Goal: Task Accomplishment & Management: Use online tool/utility

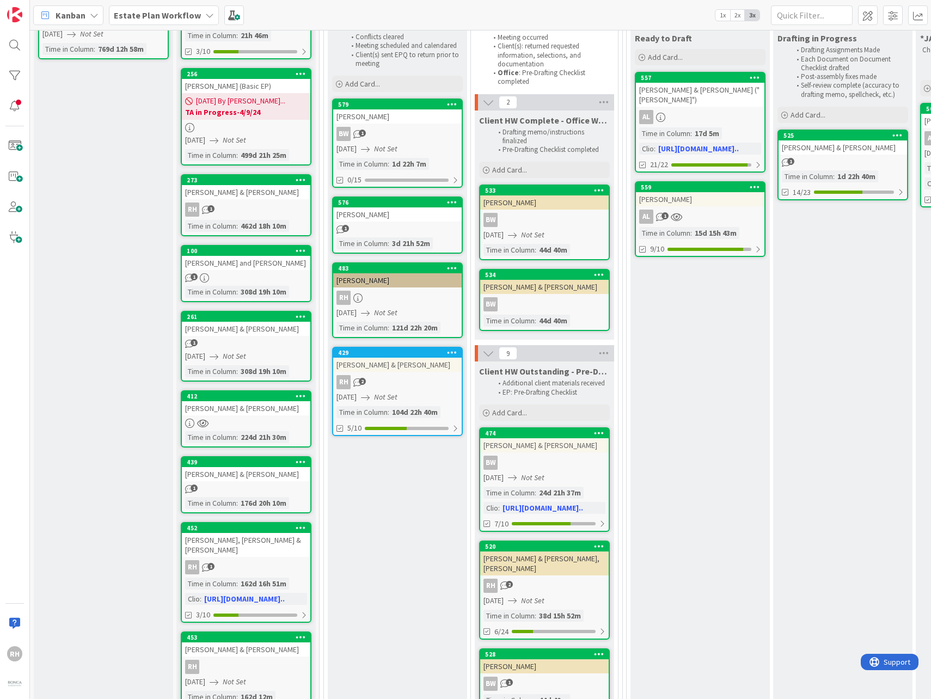
scroll to position [272, 0]
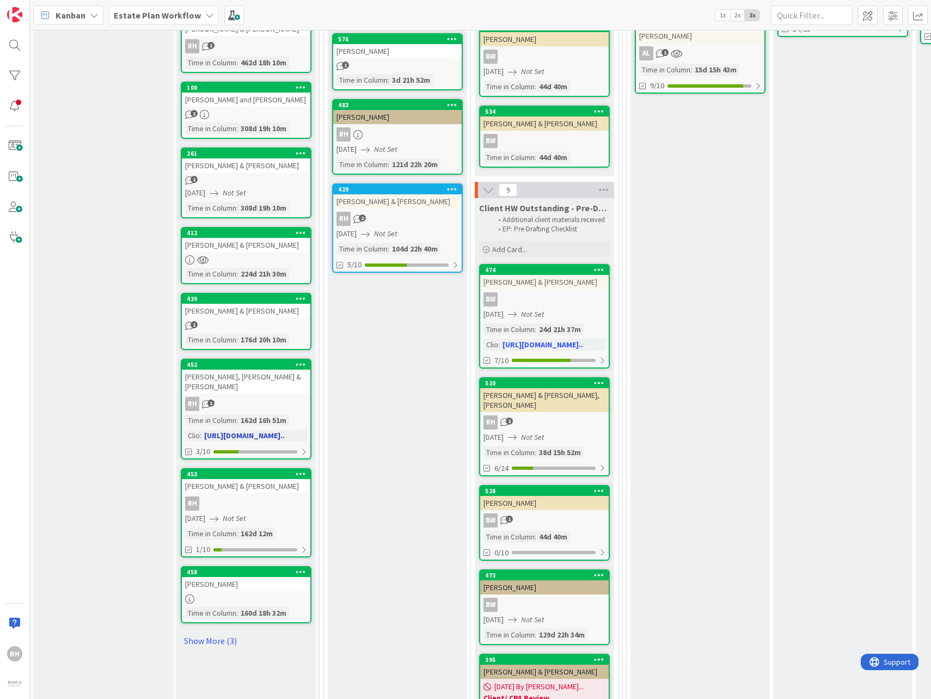
click at [301, 364] on icon at bounding box center [301, 364] width 10 height 8
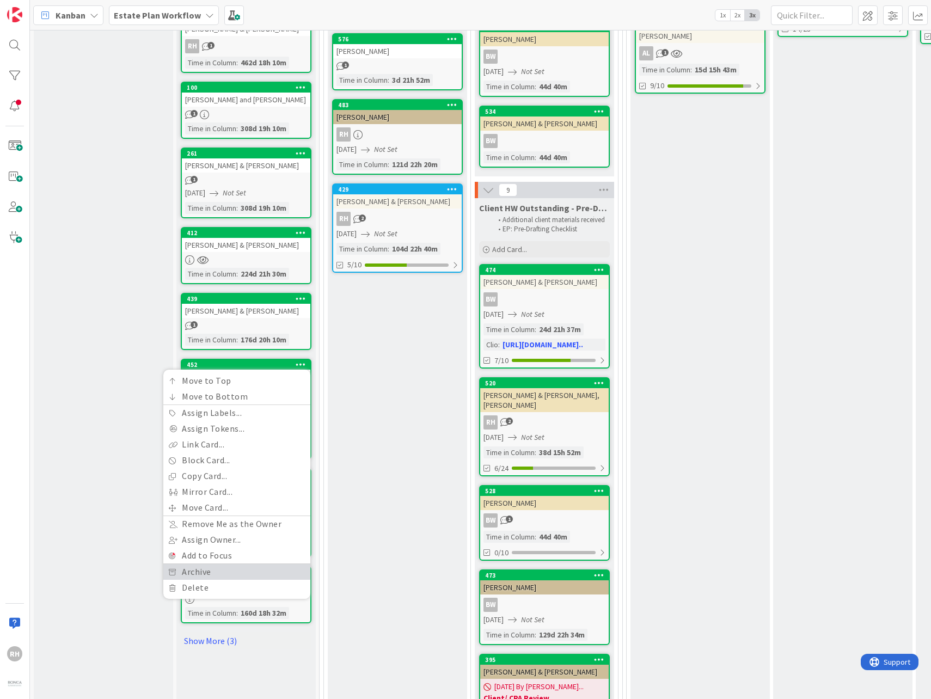
click at [237, 389] on link "Archive" at bounding box center [236, 572] width 147 height 16
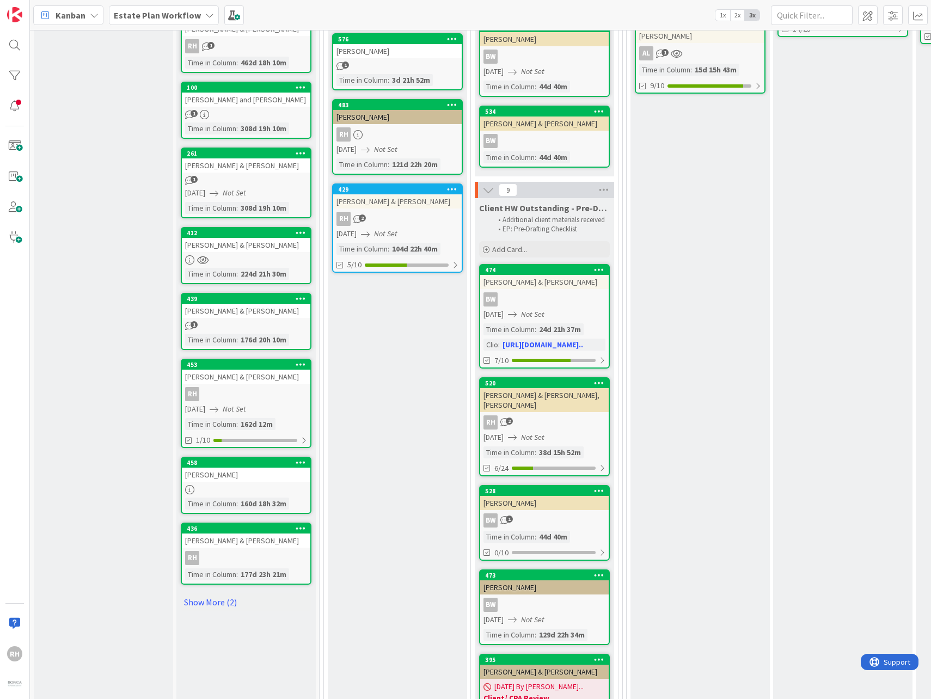
click at [301, 232] on icon at bounding box center [301, 233] width 10 height 8
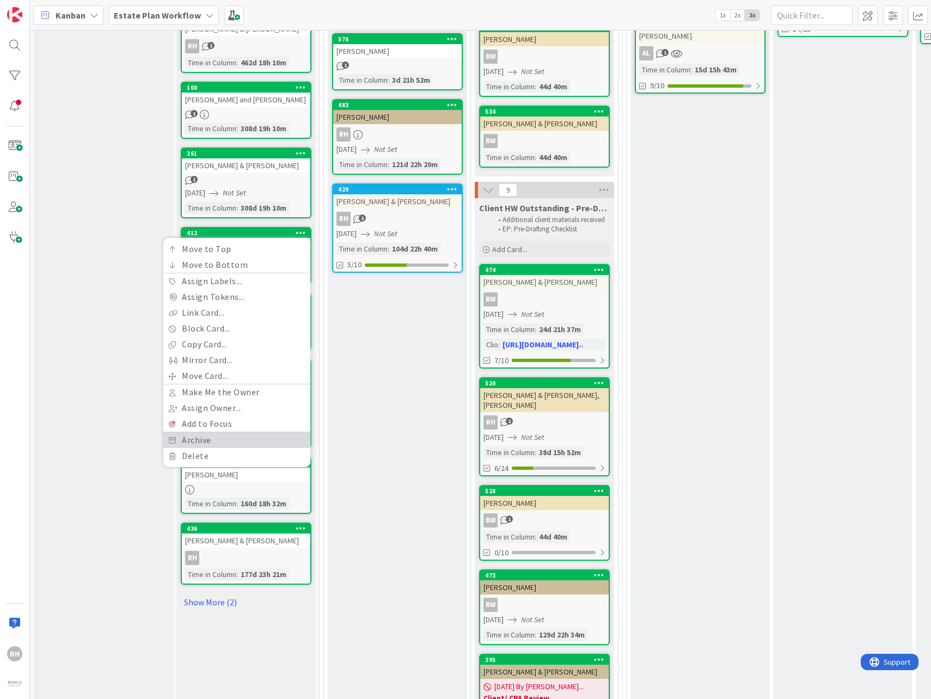
click at [215, 389] on link "Archive" at bounding box center [236, 440] width 147 height 16
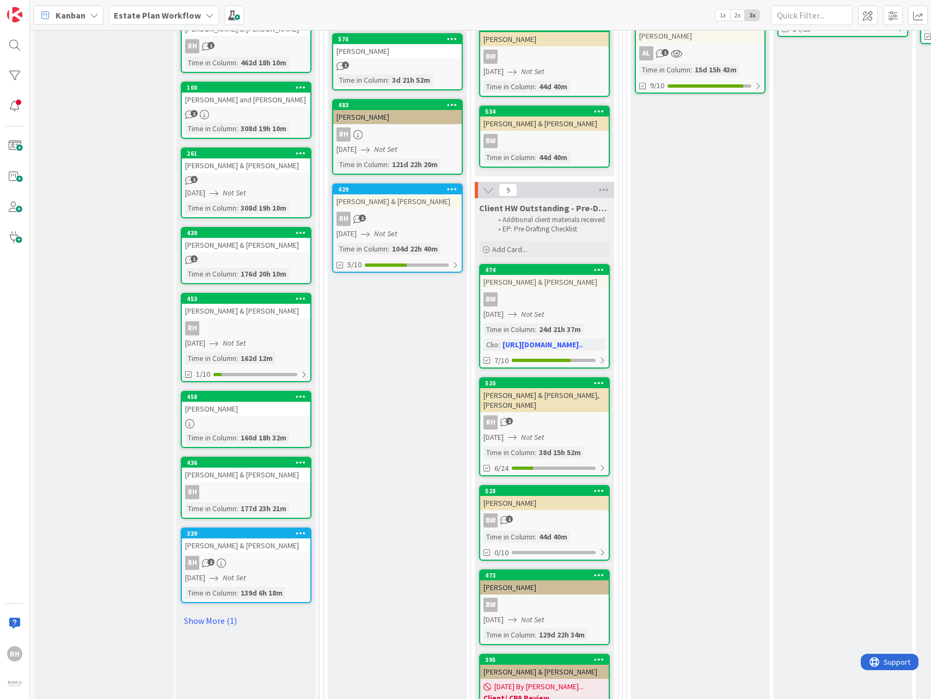
click at [303, 232] on icon at bounding box center [301, 233] width 10 height 8
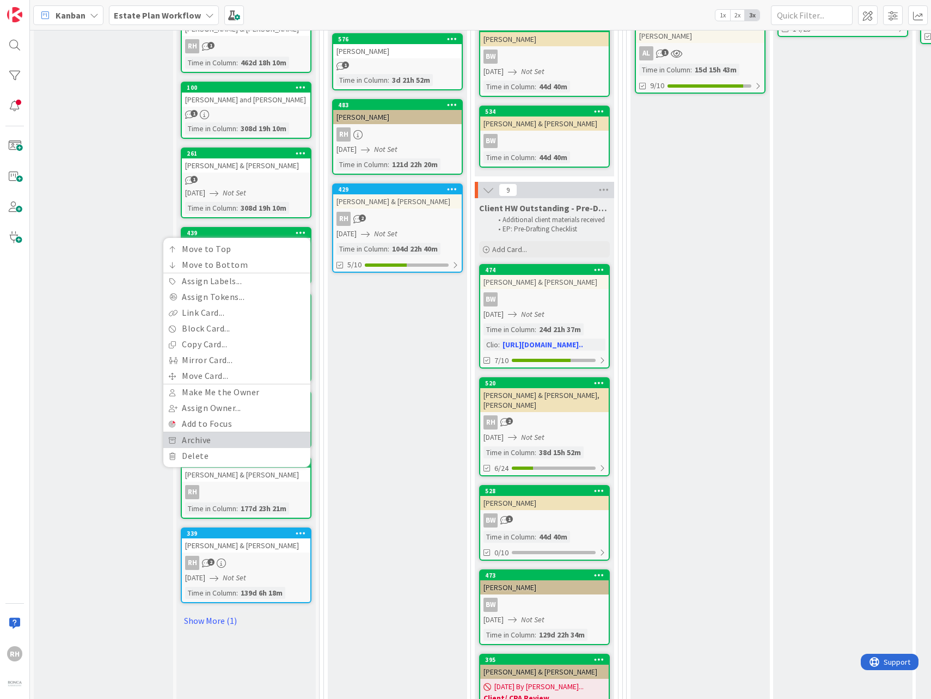
click at [220, 389] on link "Archive" at bounding box center [236, 440] width 147 height 16
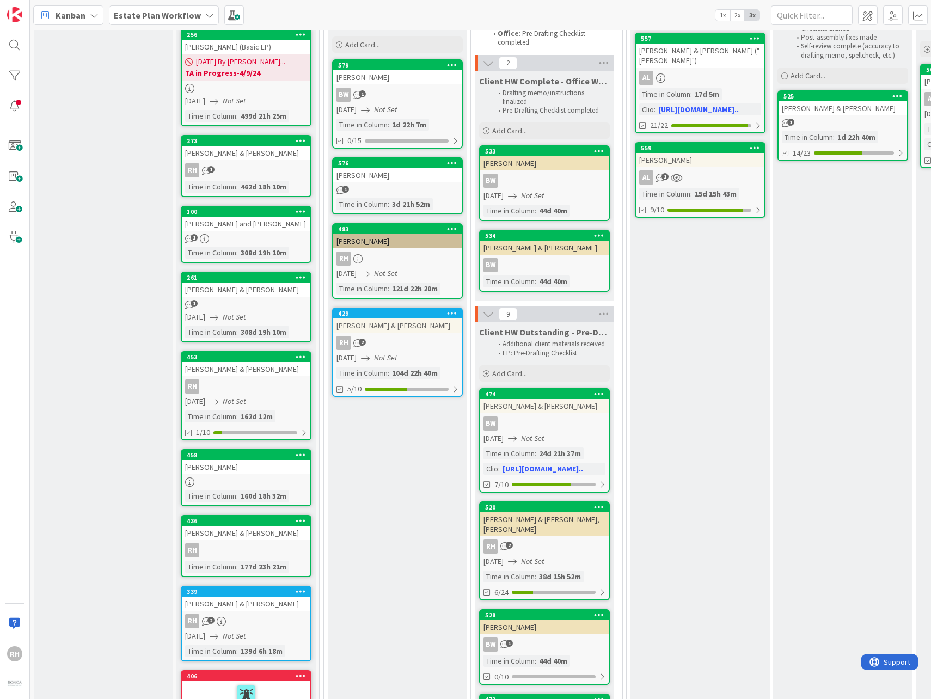
scroll to position [218, 0]
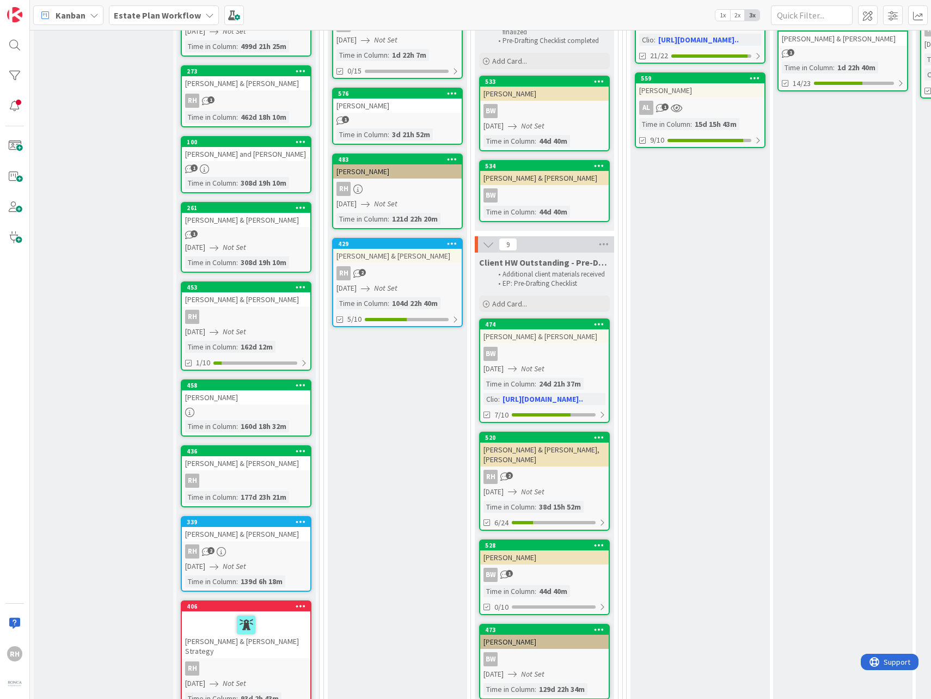
click at [305, 389] on div at bounding box center [301, 452] width 20 height 8
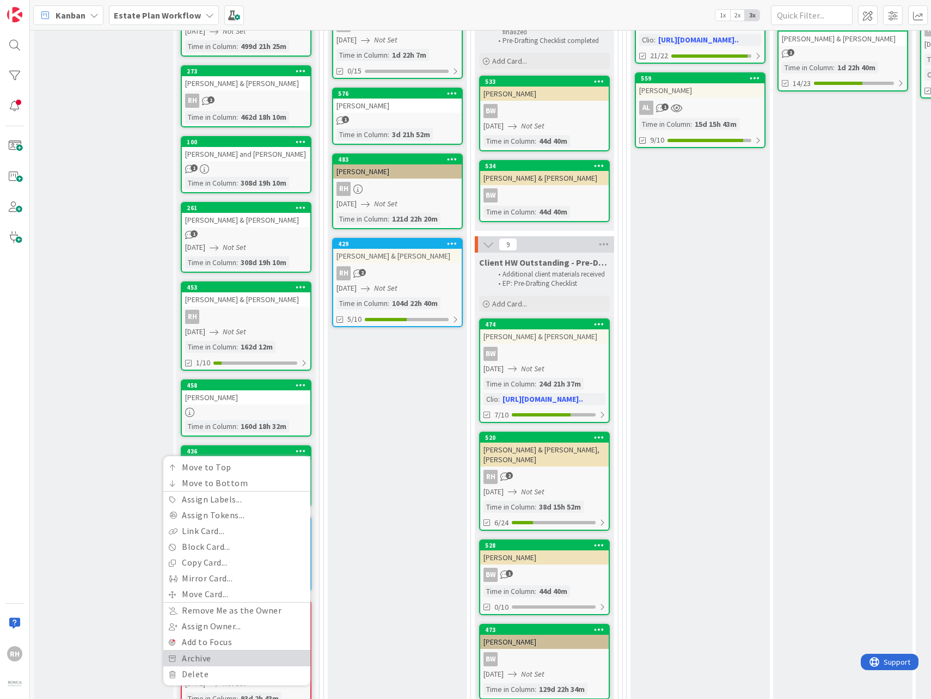
click at [252, 389] on link "Archive" at bounding box center [236, 659] width 147 height 16
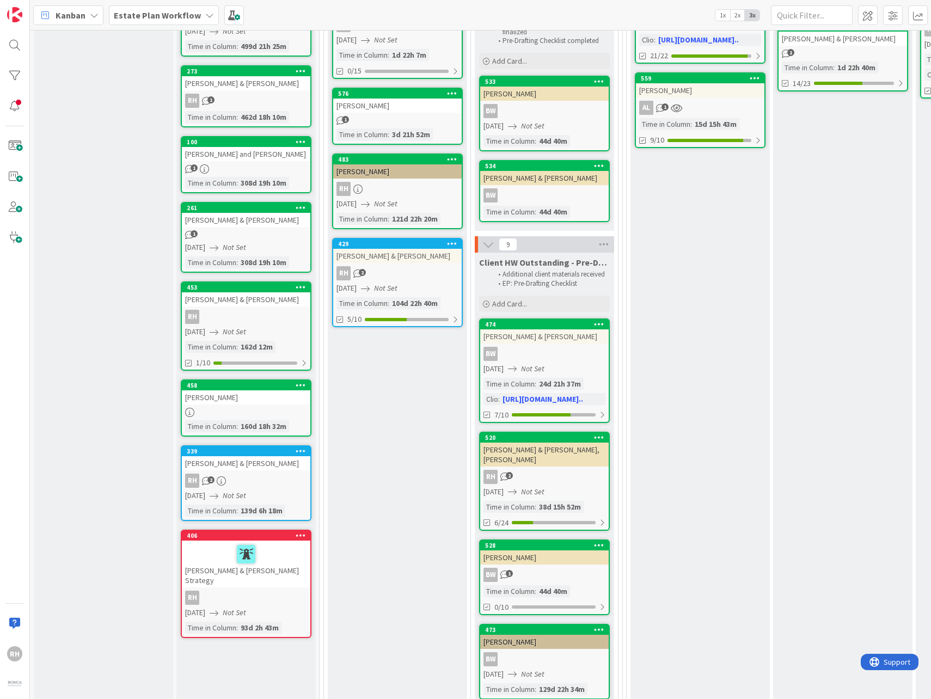
click at [307, 389] on div at bounding box center [301, 452] width 20 height 8
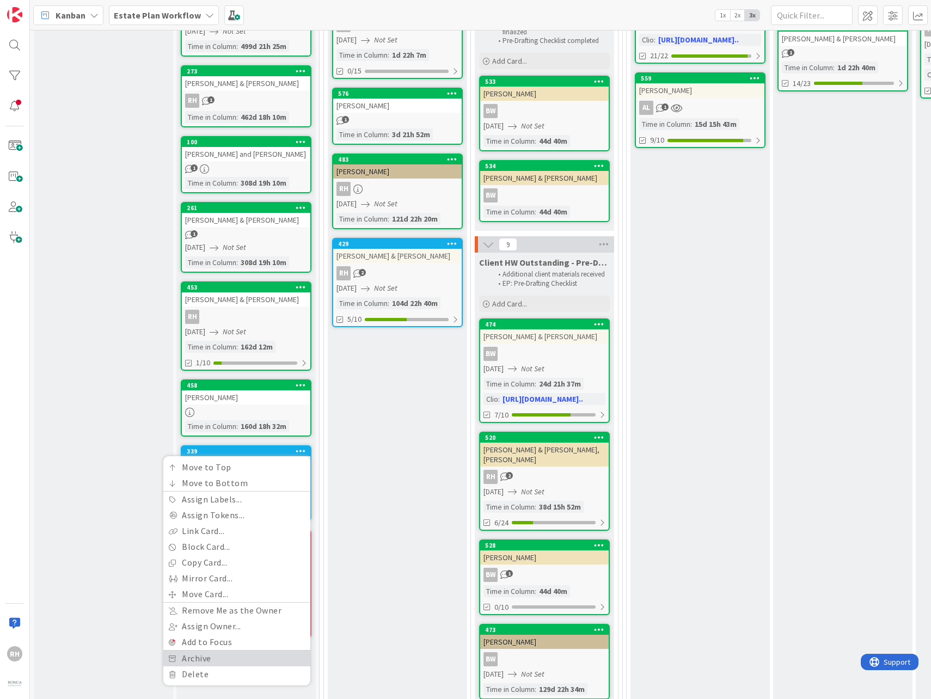
click at [244, 389] on link "Archive" at bounding box center [236, 659] width 147 height 16
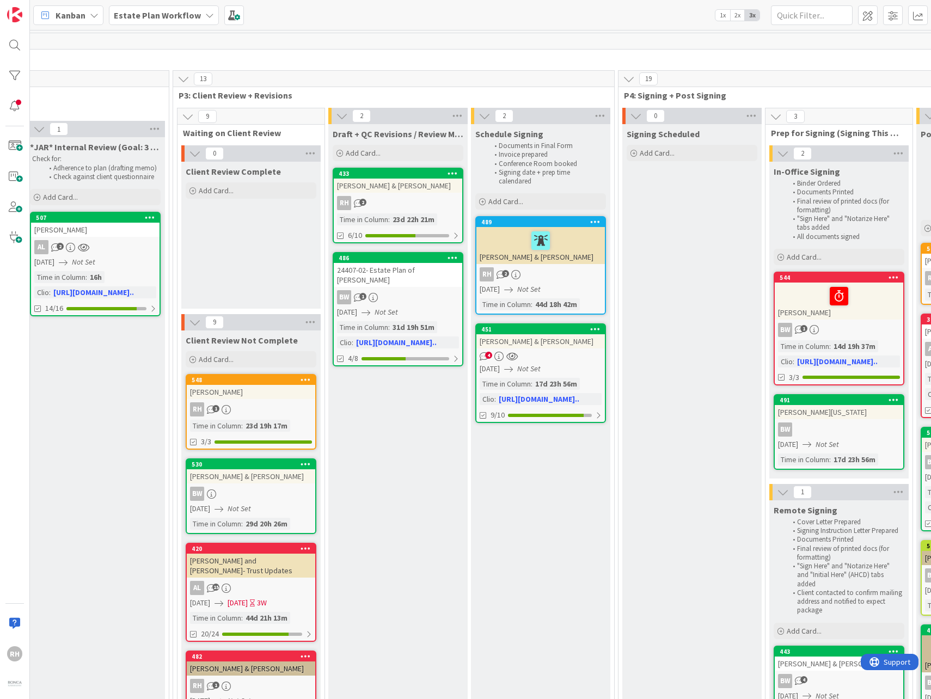
scroll to position [0, 1003]
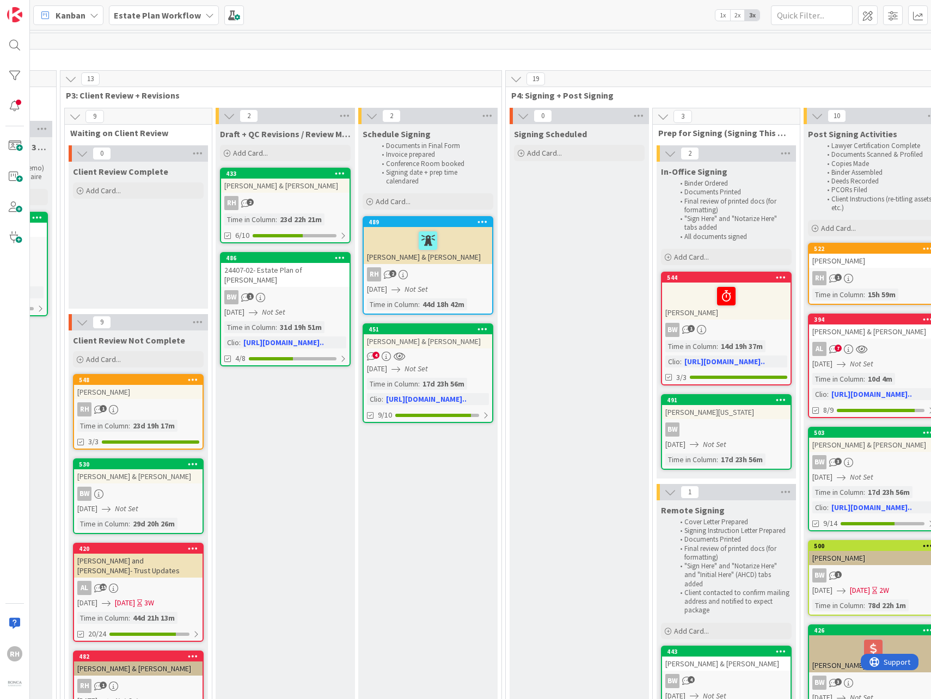
click at [183, 22] on div "Estate Plan Workflow" at bounding box center [164, 15] width 110 height 20
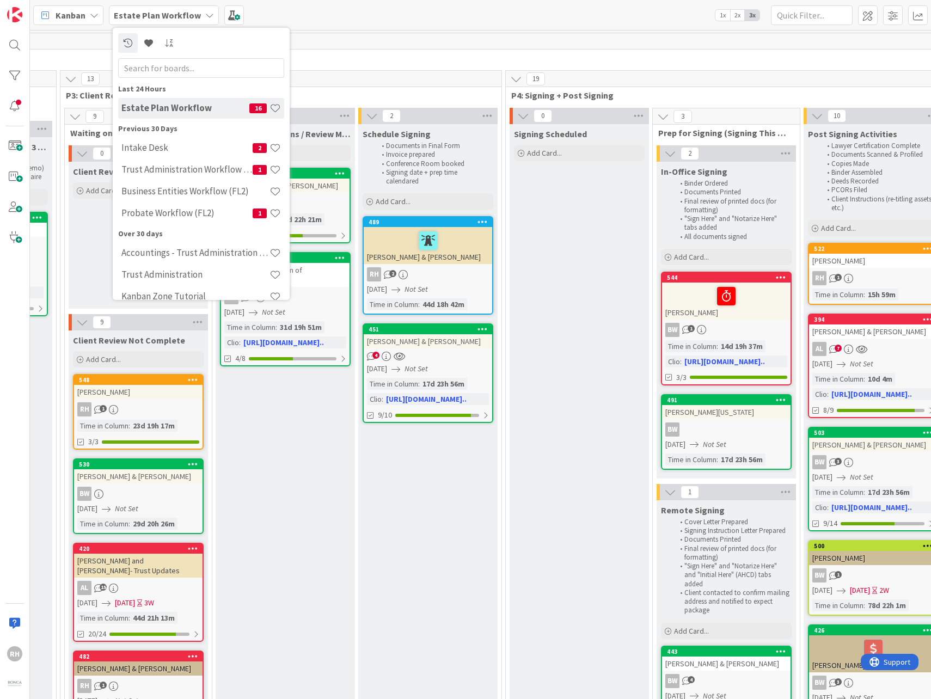
click at [204, 179] on div "Trust Administration Workflow (FL2) 1" at bounding box center [201, 170] width 166 height 21
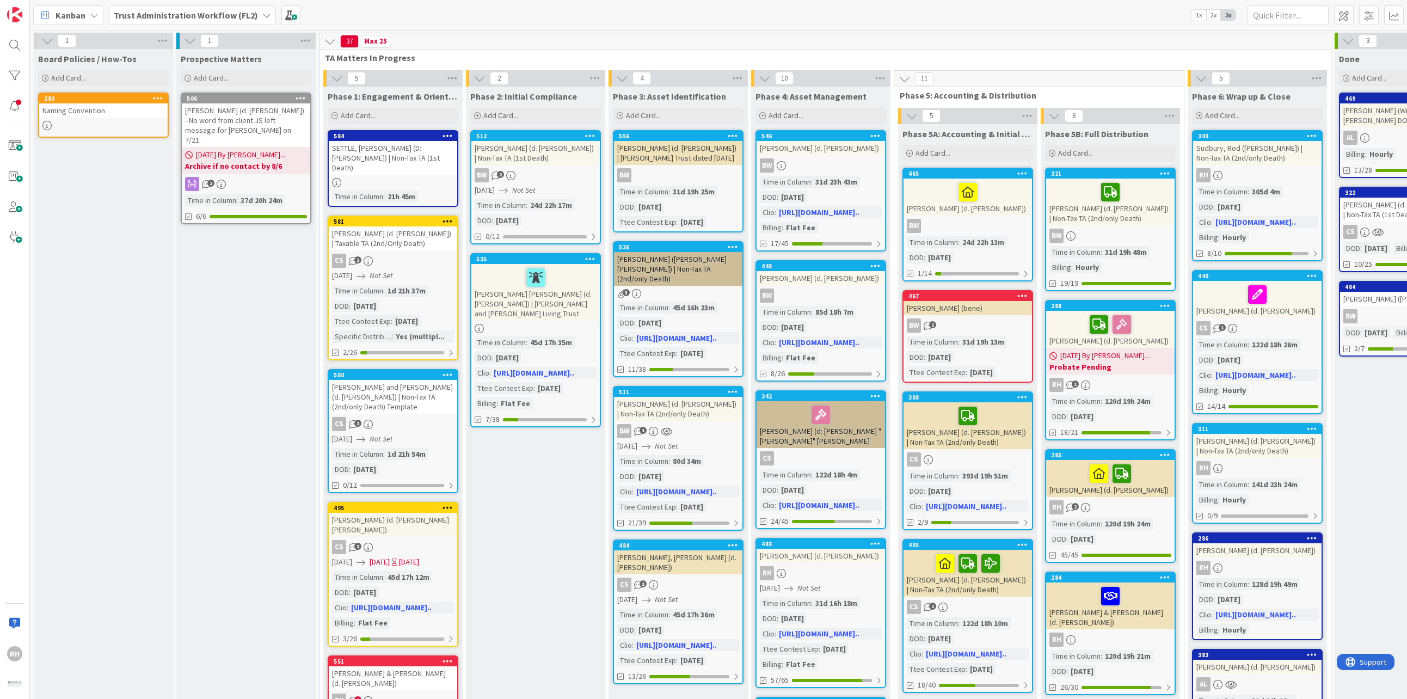
click at [302, 96] on icon at bounding box center [301, 98] width 10 height 8
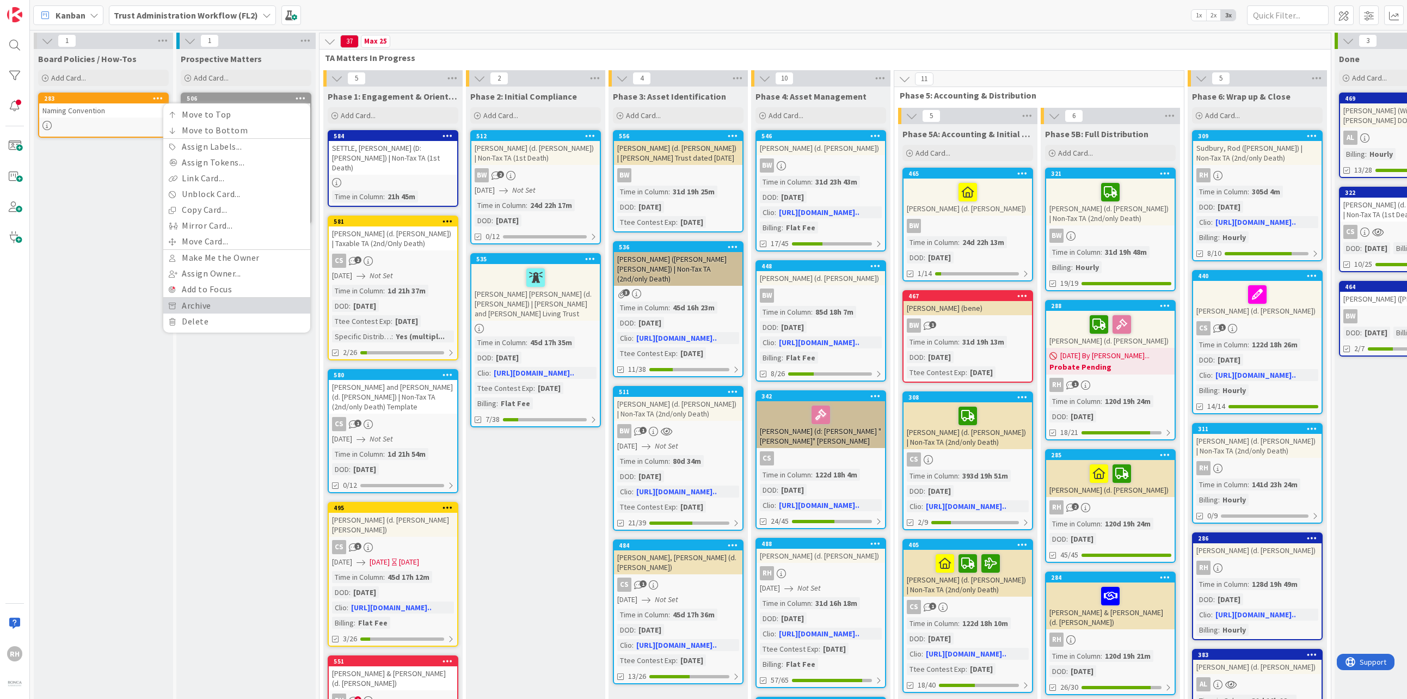
click at [231, 309] on link "Archive" at bounding box center [236, 306] width 147 height 16
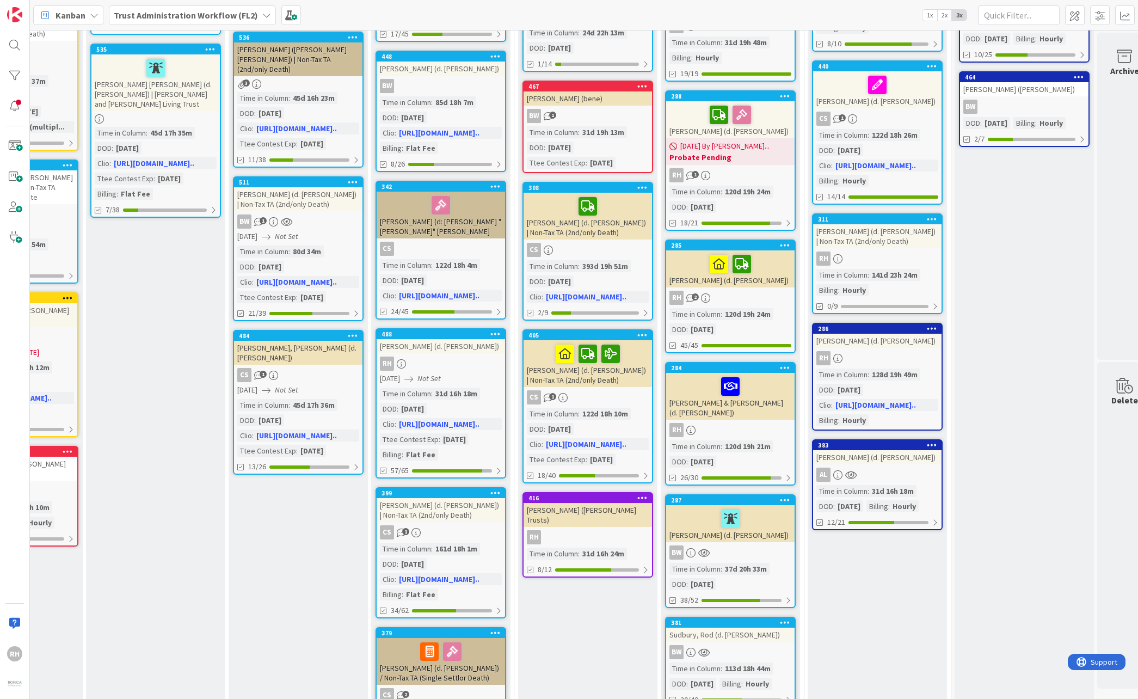
scroll to position [218, 380]
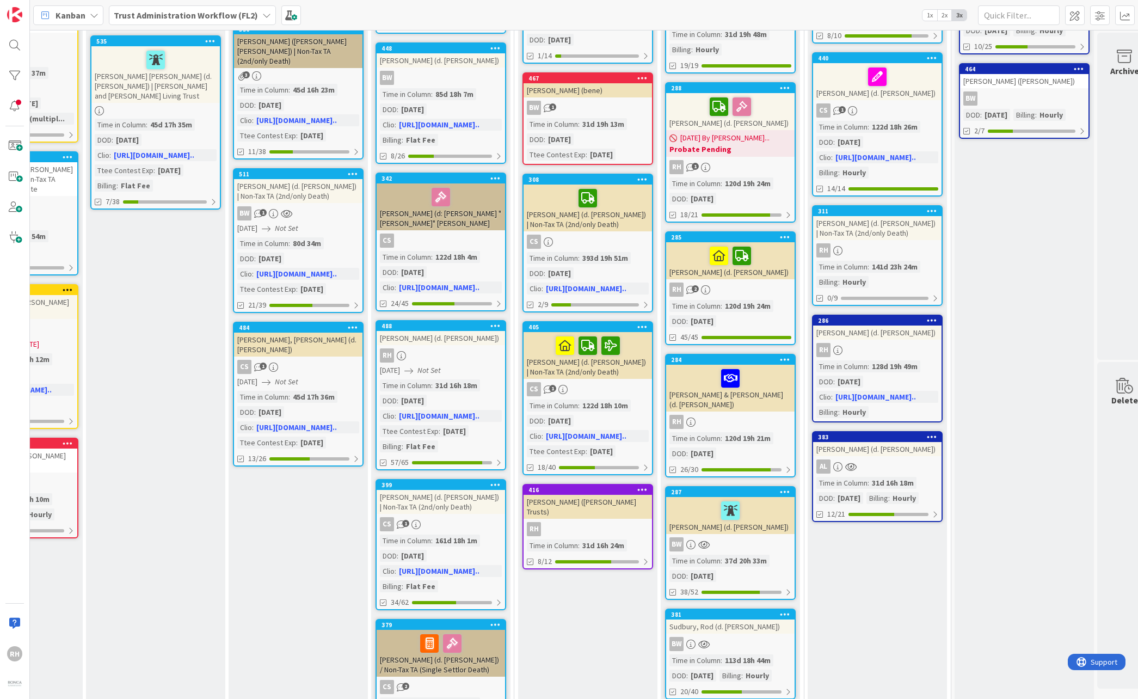
click at [759, 389] on link "284 Kelly, Shawn & Tim (d. Tamara Kelly) RH Time in Column : 120d 19h 21m DOD :…" at bounding box center [730, 416] width 131 height 124
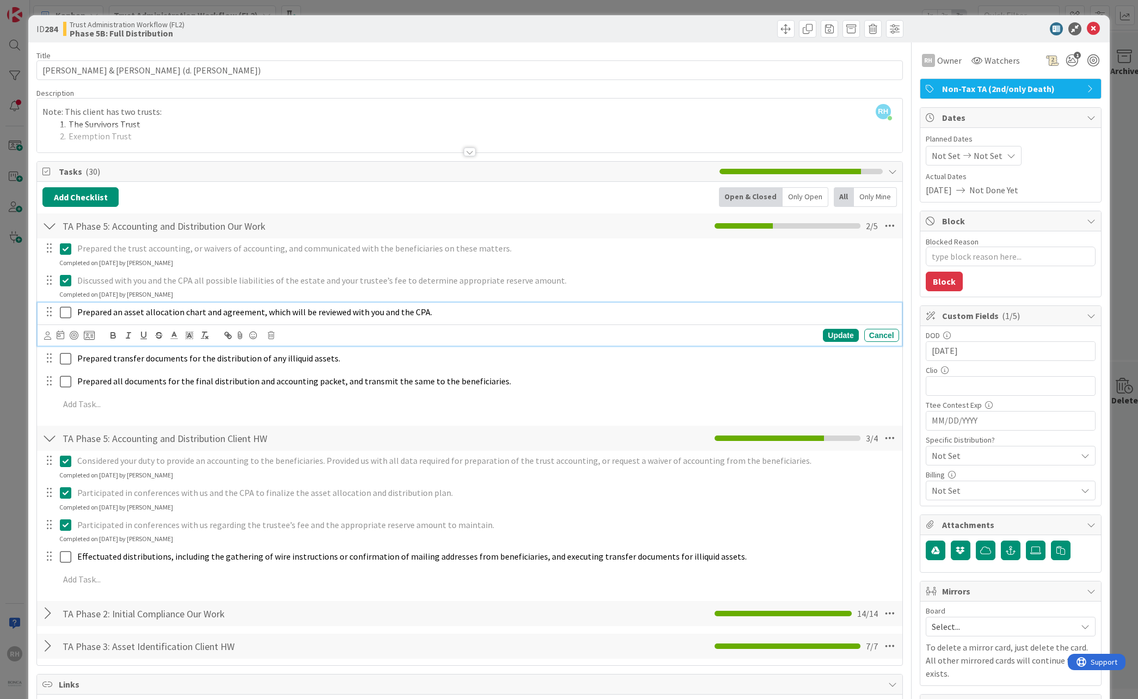
click at [68, 311] on icon at bounding box center [68, 312] width 16 height 13
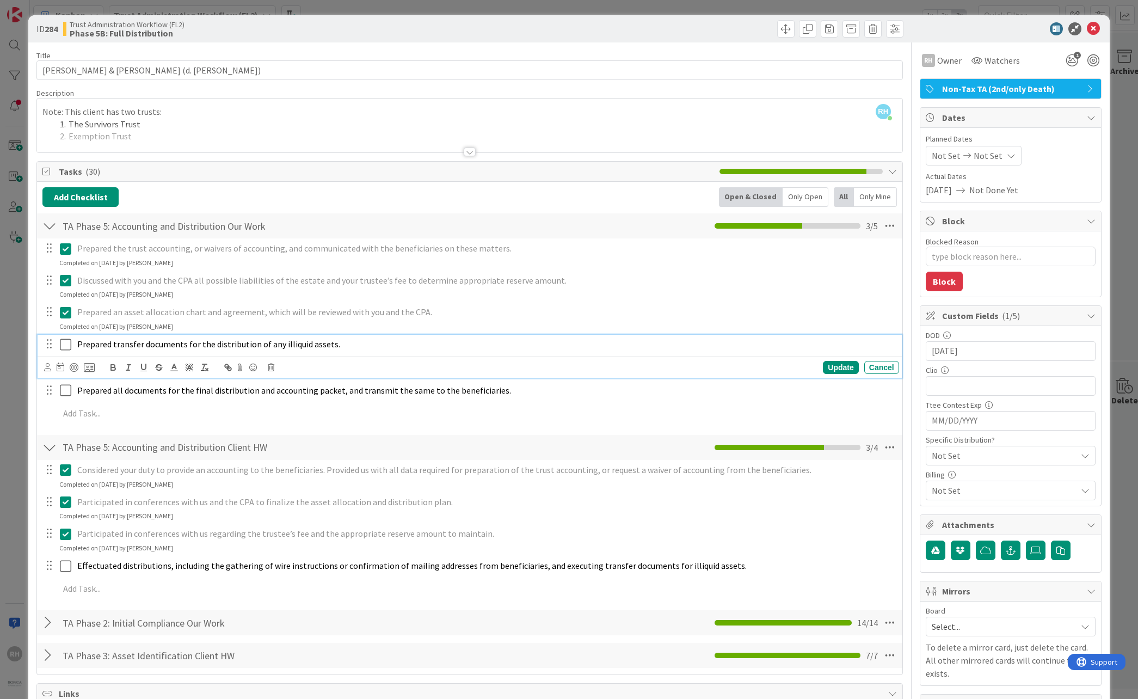
click at [63, 345] on icon at bounding box center [68, 344] width 16 height 13
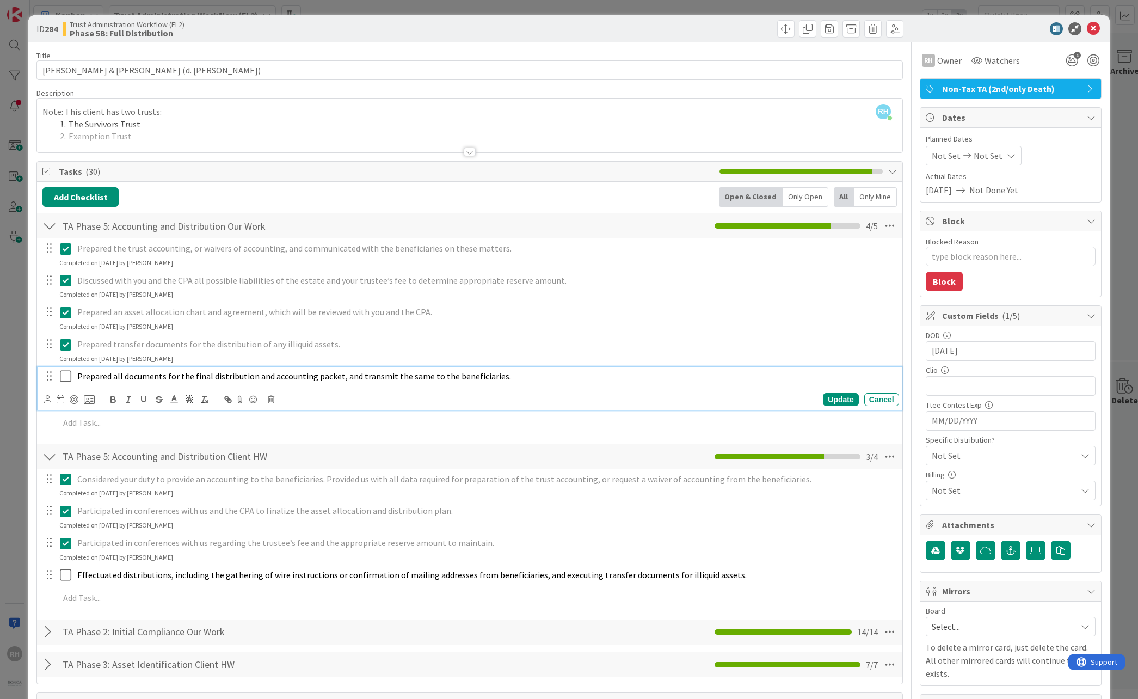
click at [60, 375] on icon at bounding box center [68, 376] width 16 height 13
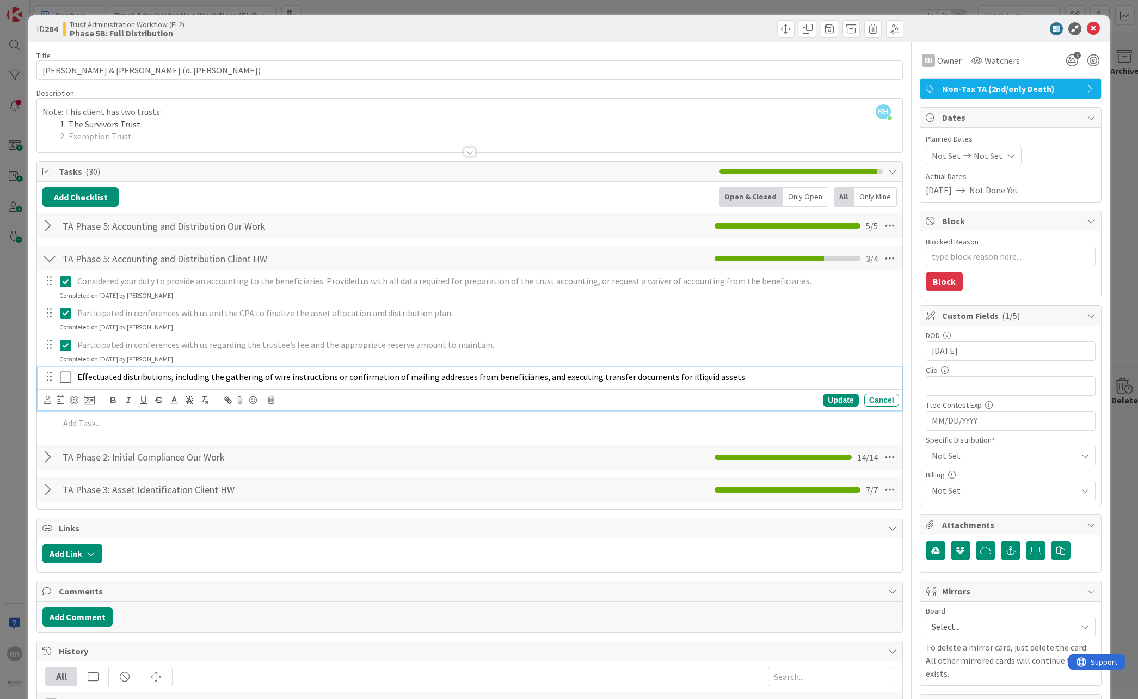
click at [70, 380] on icon at bounding box center [68, 377] width 16 height 13
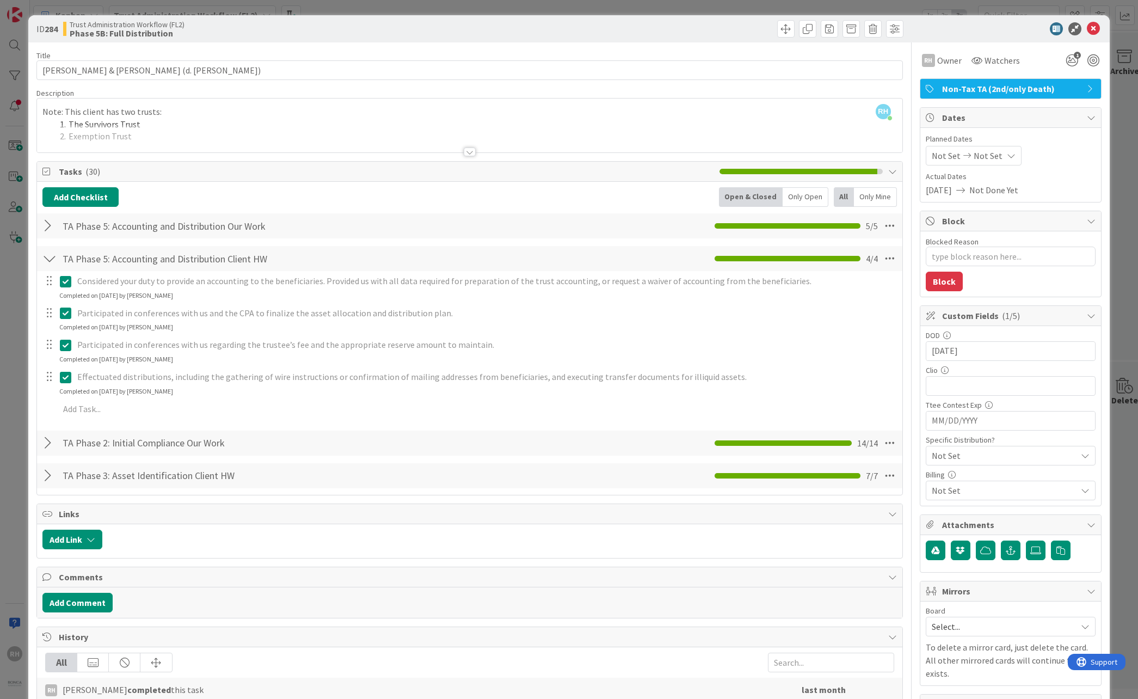
type textarea "x"
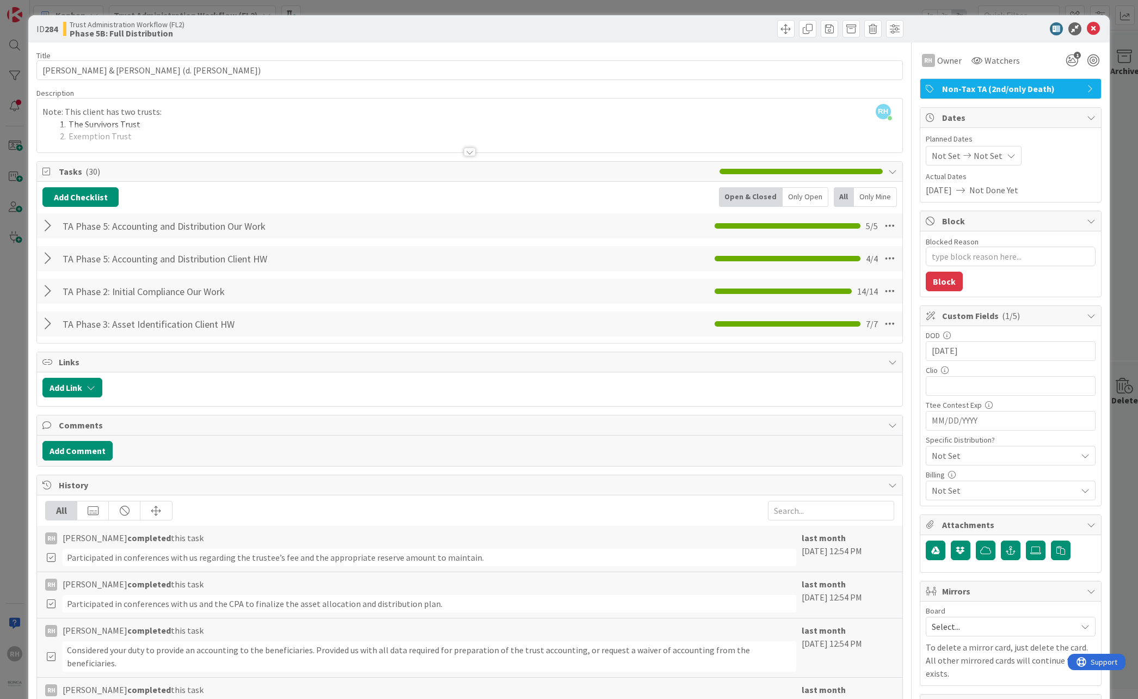
click at [48, 226] on div at bounding box center [49, 226] width 14 height 20
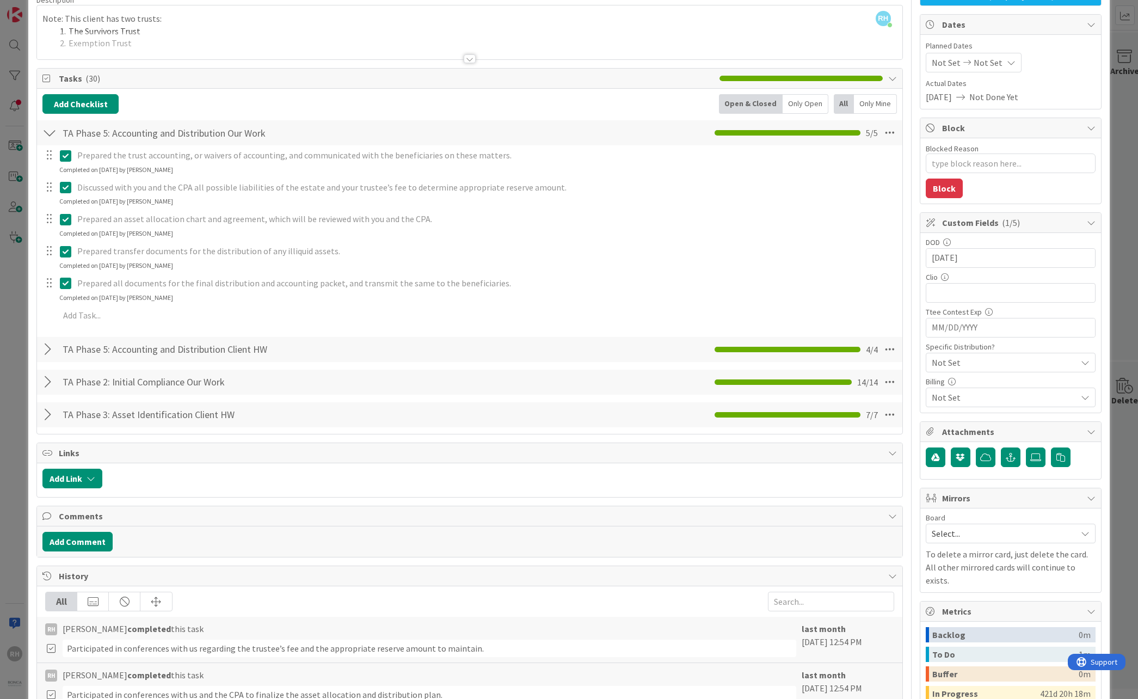
scroll to position [272, 0]
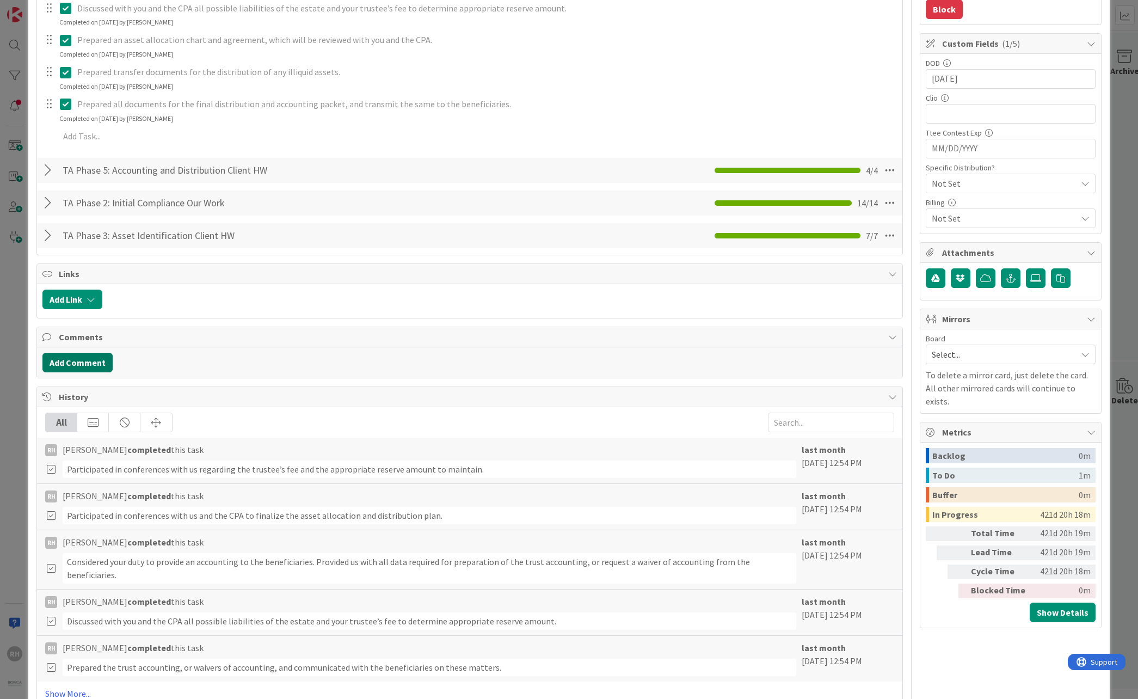
click at [72, 361] on button "Add Comment" at bounding box center [77, 363] width 70 height 20
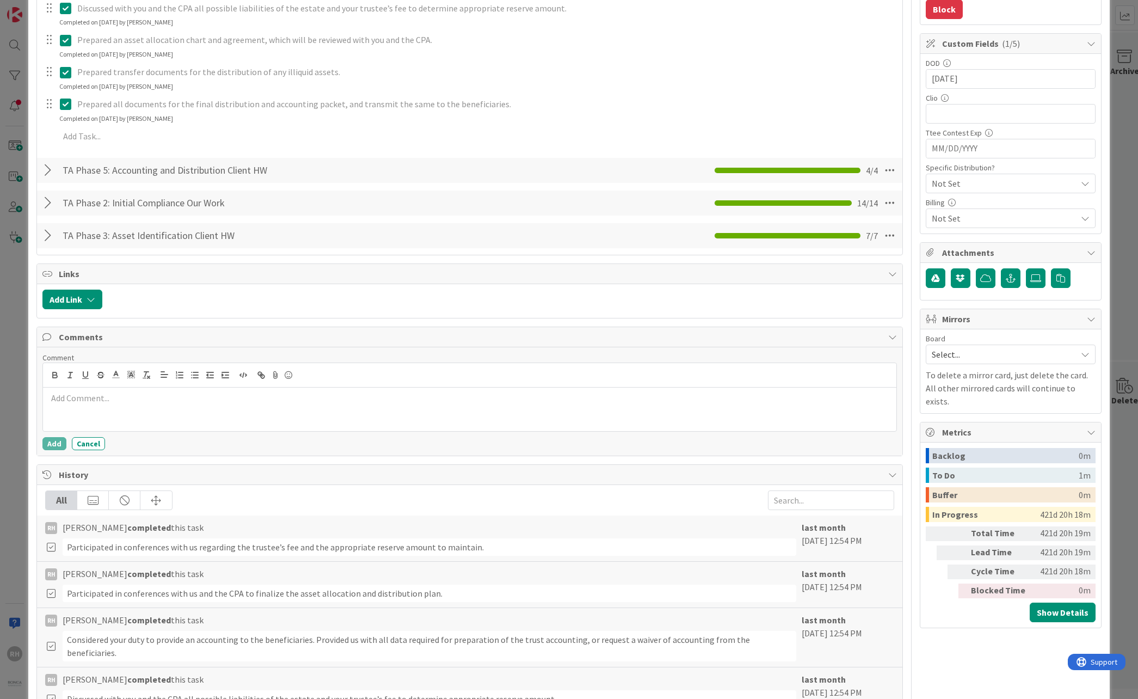
click at [89, 389] on div at bounding box center [469, 410] width 853 height 44
click at [258, 389] on p "8/14/25 USPS distribution documents to Shawn Kelly. Need to follow up on 9/3 to…" at bounding box center [469, 399] width 844 height 15
click at [46, 389] on button "Add" at bounding box center [54, 443] width 24 height 13
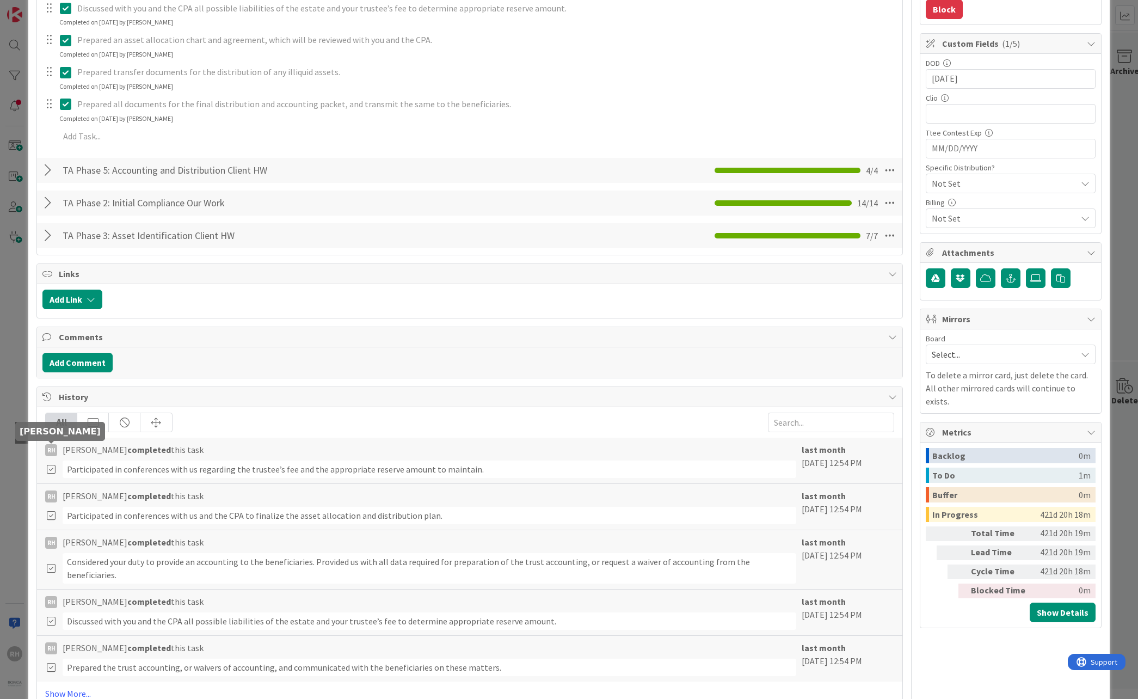
type textarea "x"
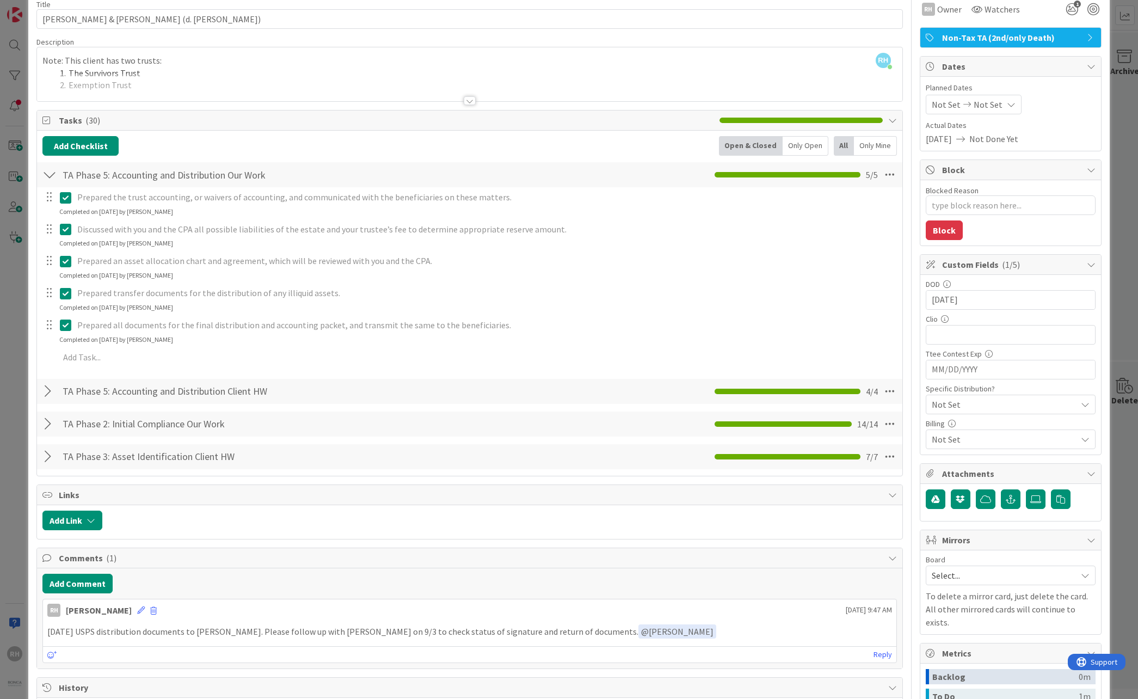
scroll to position [0, 0]
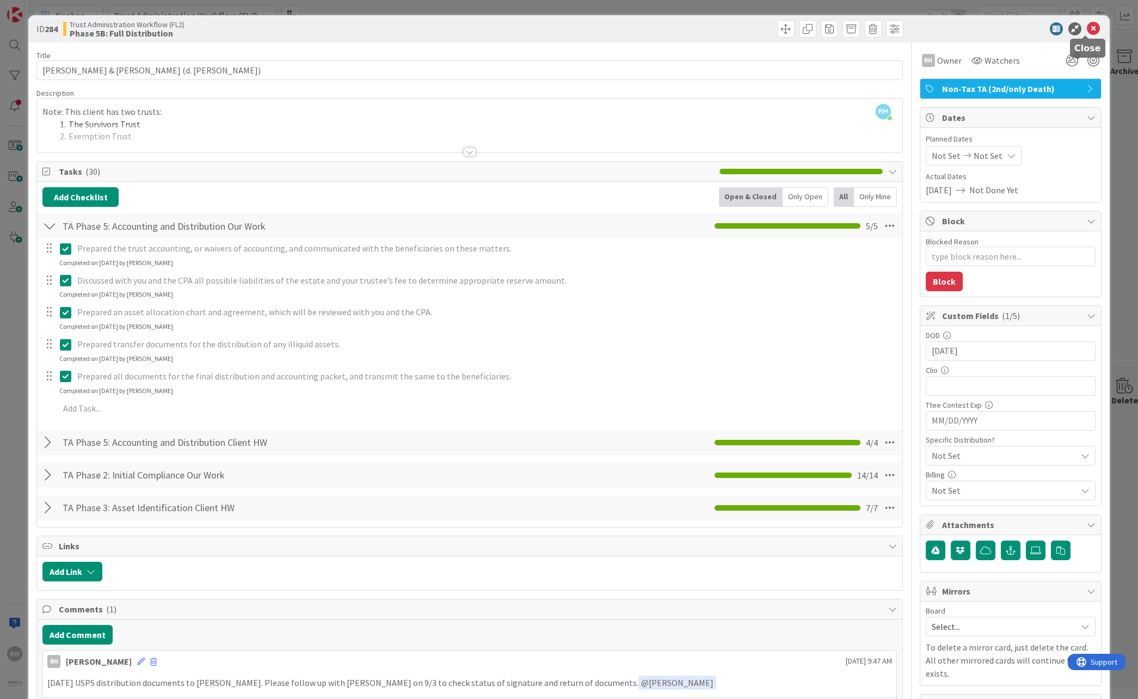
click at [831, 27] on icon at bounding box center [1093, 28] width 13 height 13
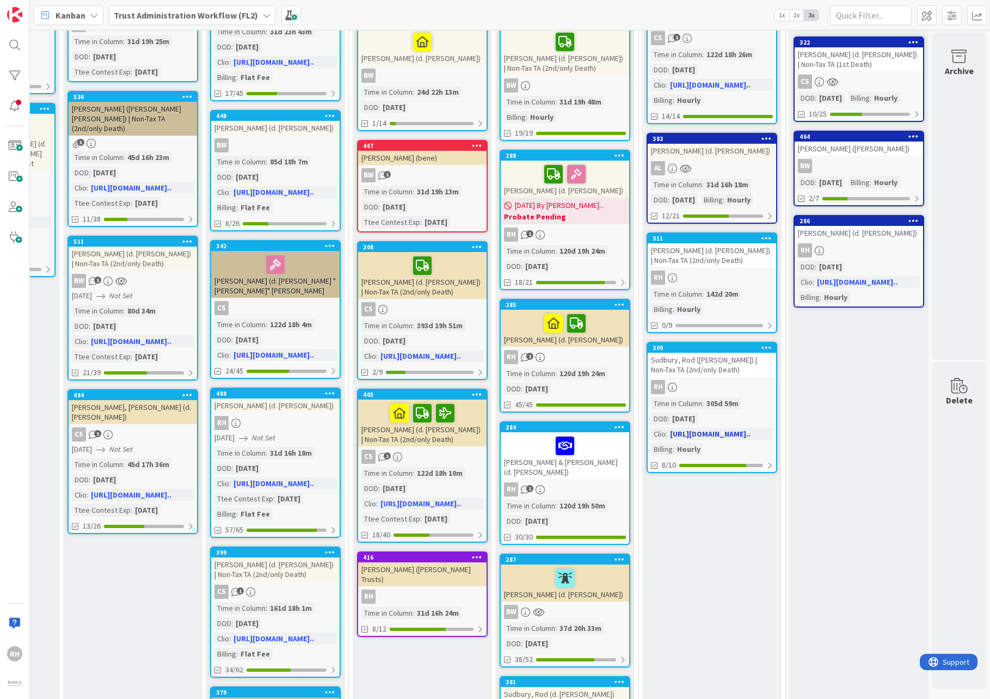
scroll to position [163, 554]
